Goal: Task Accomplishment & Management: Complete application form

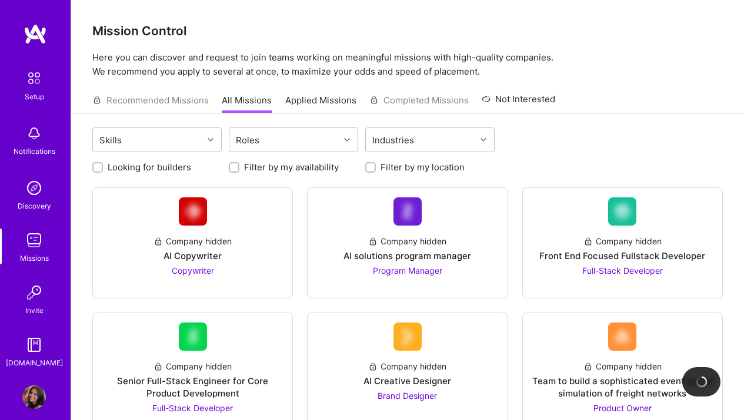
scroll to position [1248, 0]
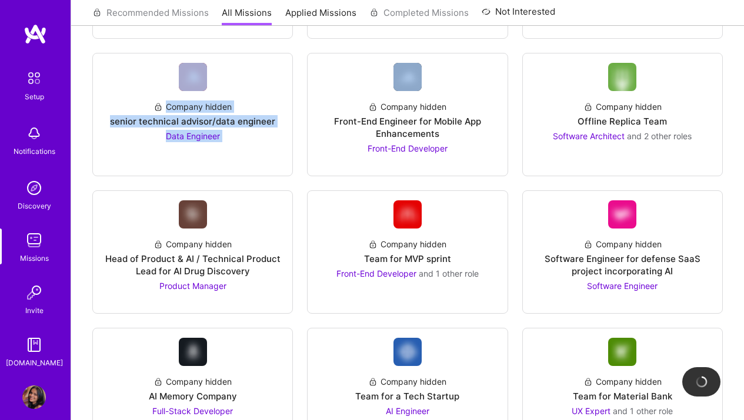
click at [297, 169] on div "Company hidden AI Copywriter Copywriter Company hidden AI solutions program man…" at bounding box center [407, 84] width 630 height 2288
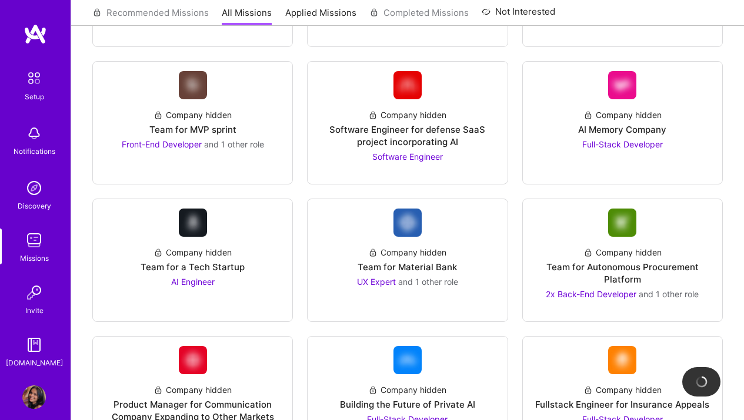
scroll to position [1366, 0]
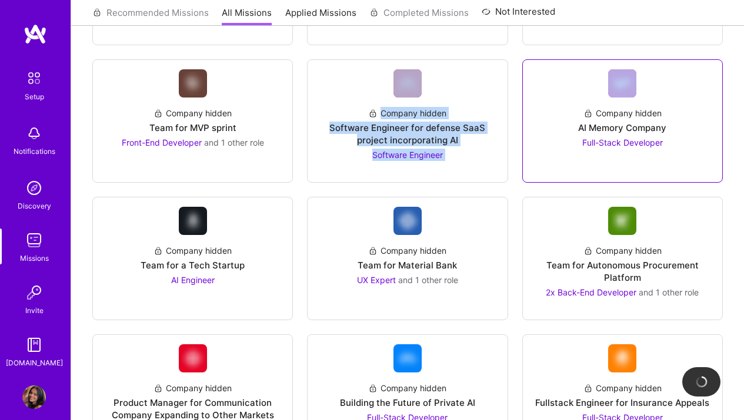
click at [613, 138] on span "Full-Stack Developer" at bounding box center [622, 143] width 81 height 10
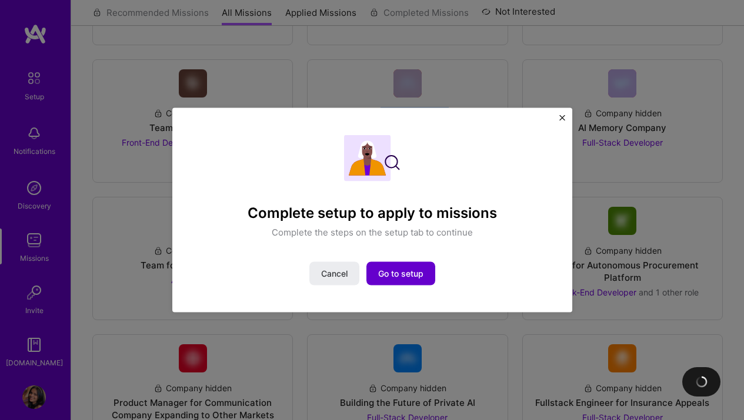
click at [408, 270] on span "Go to setup" at bounding box center [400, 274] width 45 height 12
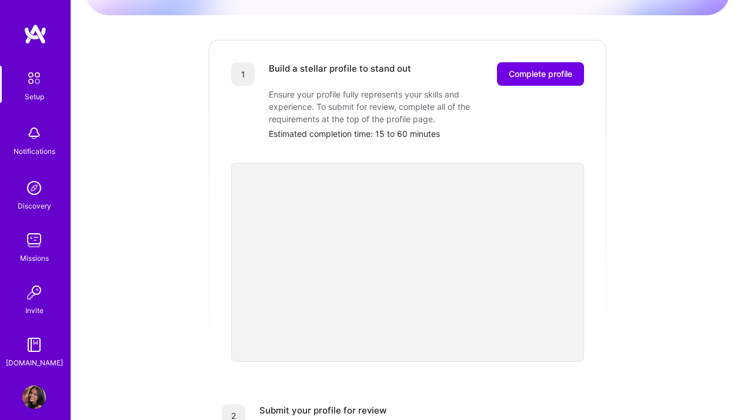
scroll to position [43, 0]
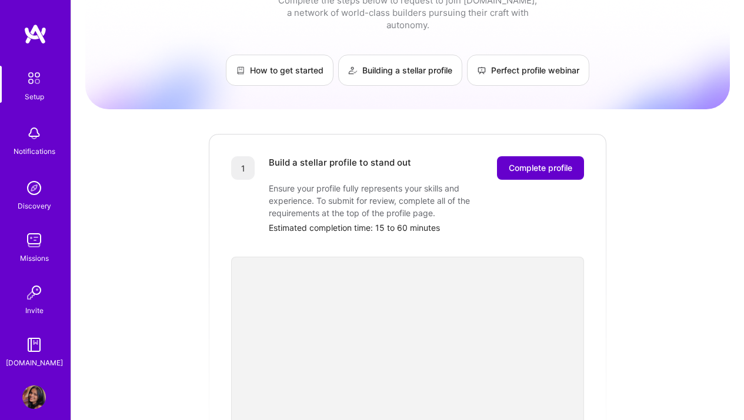
click at [548, 162] on span "Complete profile" at bounding box center [540, 168] width 63 height 12
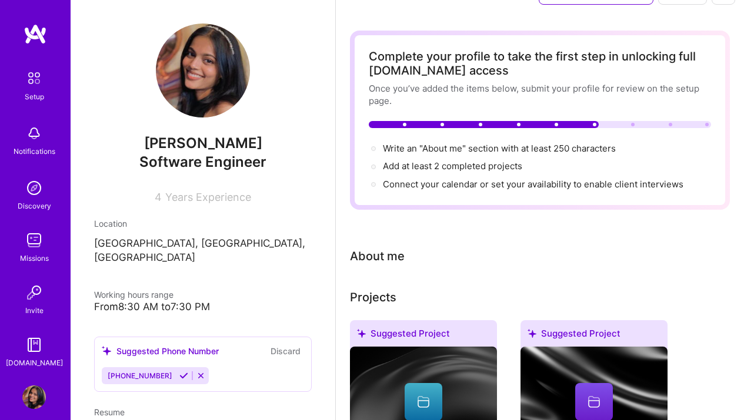
scroll to position [31, 0]
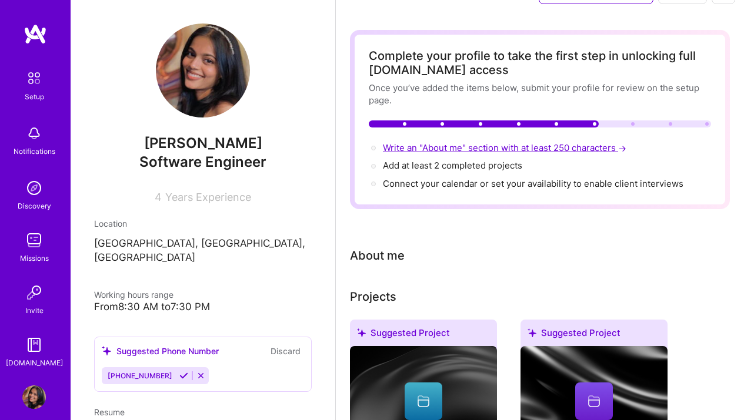
click at [547, 146] on span "Write an "About me" section with at least 250 characters →" at bounding box center [506, 147] width 246 height 11
select select "US"
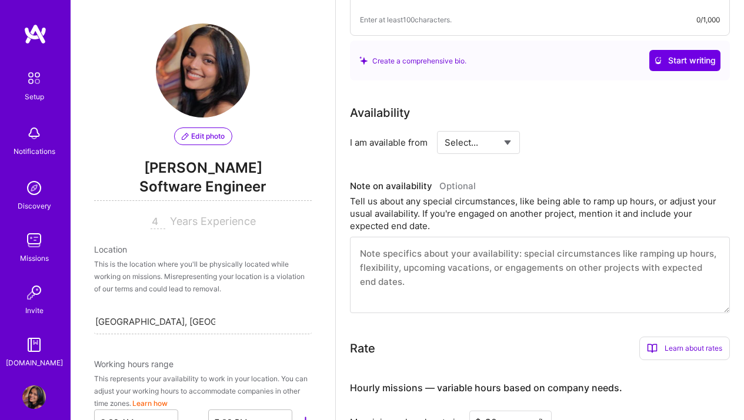
scroll to position [366, 0]
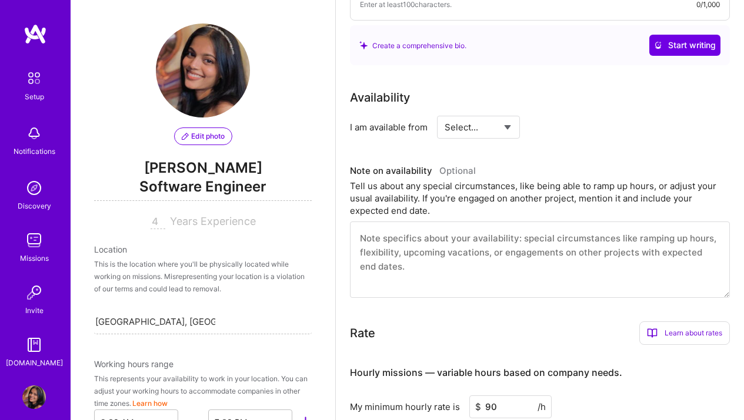
click at [488, 130] on select "Select... Right Now Future Date Not Available" at bounding box center [478, 127] width 68 height 30
select select "Right Now"
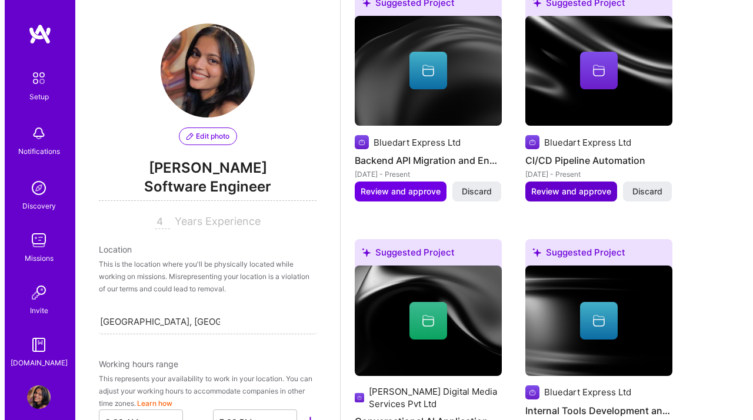
scroll to position [981, 0]
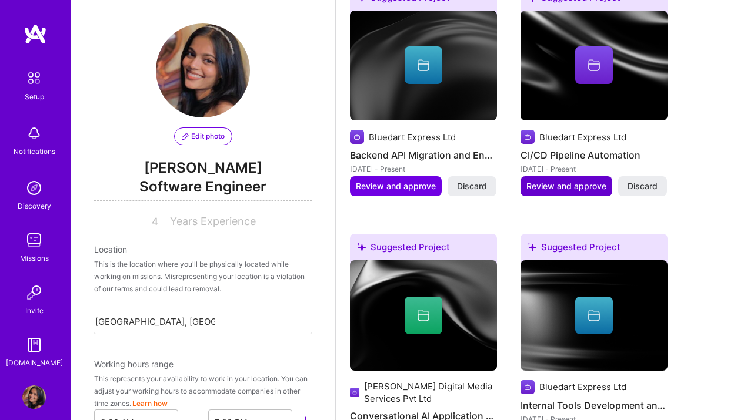
click at [566, 185] on span "Review and approve" at bounding box center [566, 187] width 80 height 12
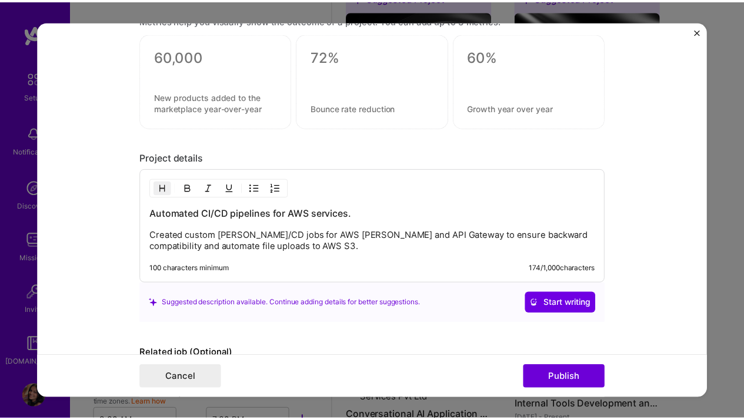
scroll to position [908, 0]
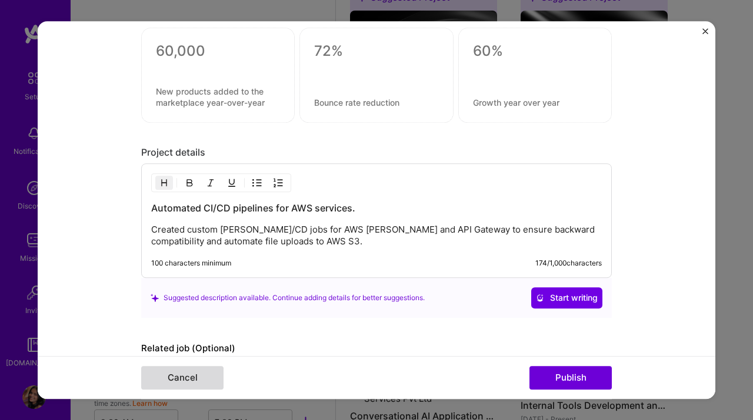
click at [177, 379] on button "Cancel" at bounding box center [182, 378] width 82 height 24
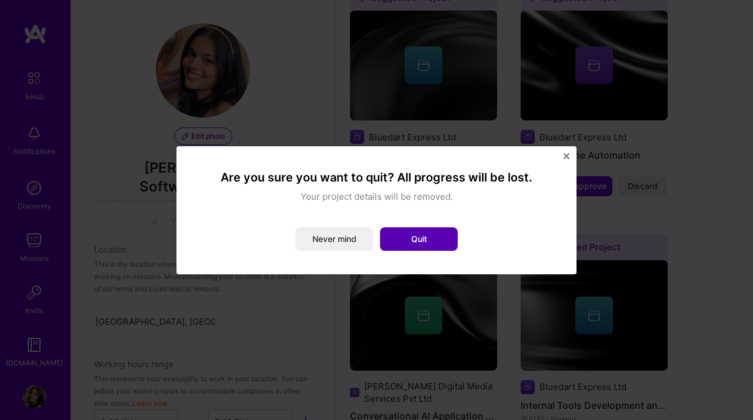
click at [422, 228] on button "Quit" at bounding box center [419, 240] width 78 height 24
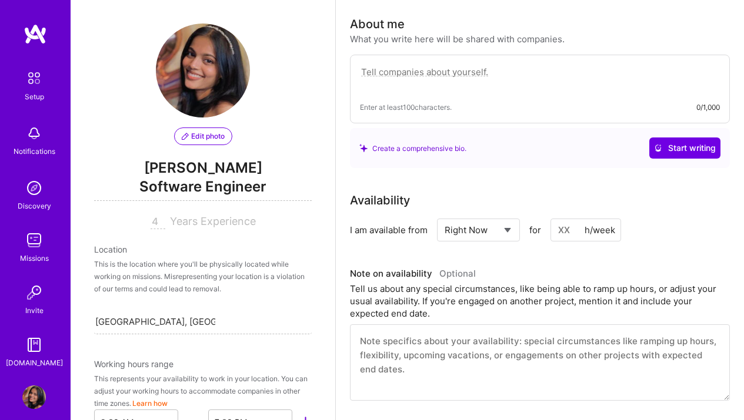
scroll to position [0, 0]
